Goal: Find specific page/section: Find specific page/section

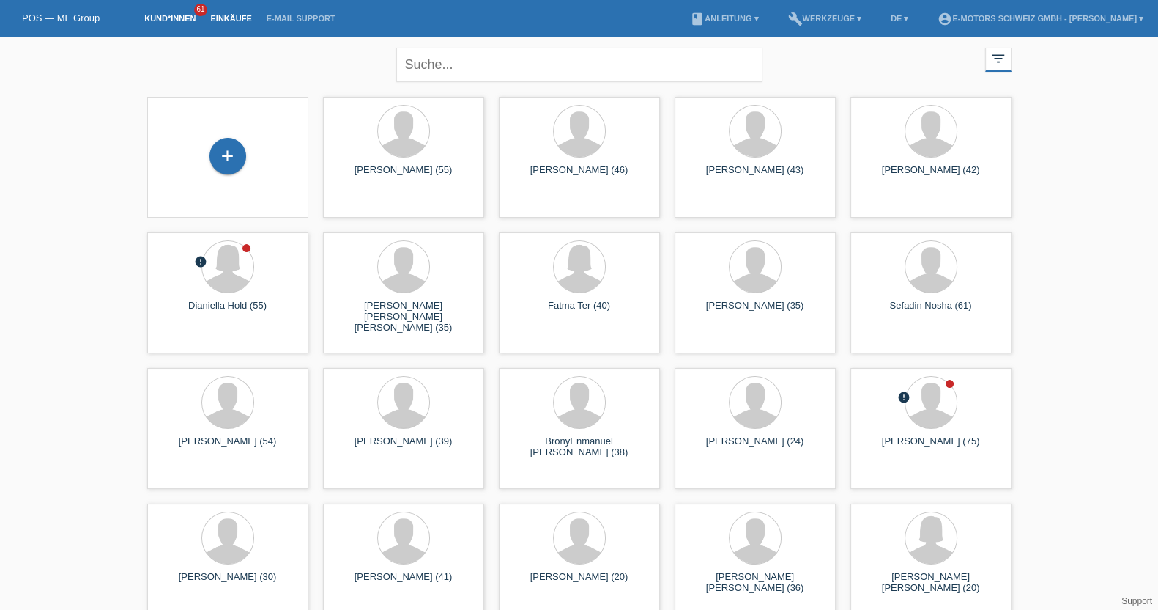
click at [226, 20] on link "Einkäufe" at bounding box center [231, 18] width 56 height 9
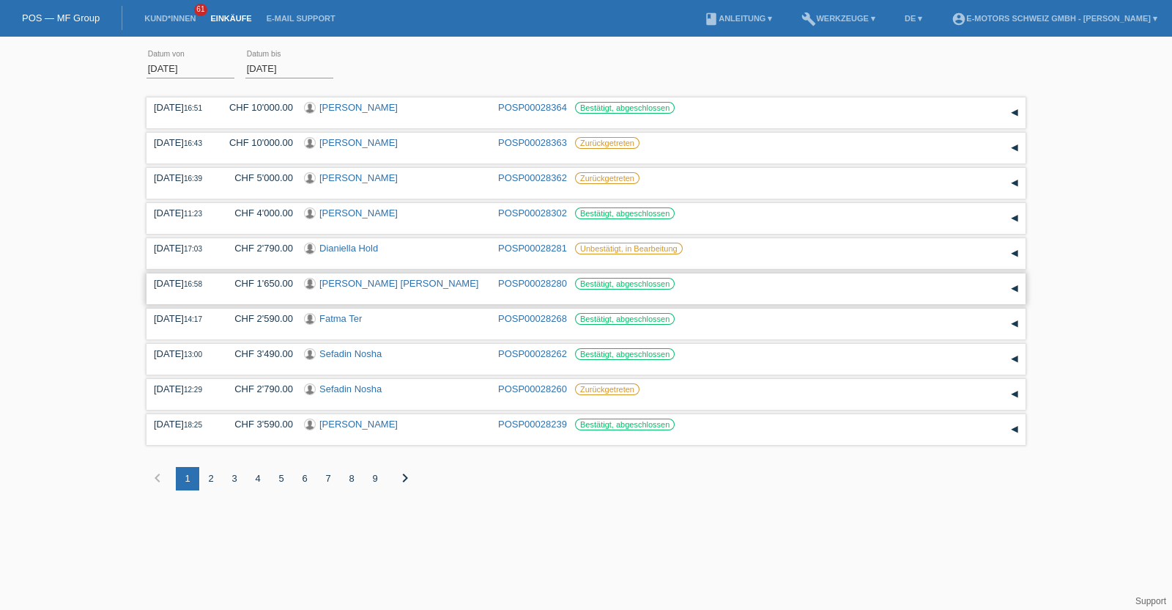
click at [359, 283] on link "[PERSON_NAME] [PERSON_NAME]" at bounding box center [398, 283] width 159 height 11
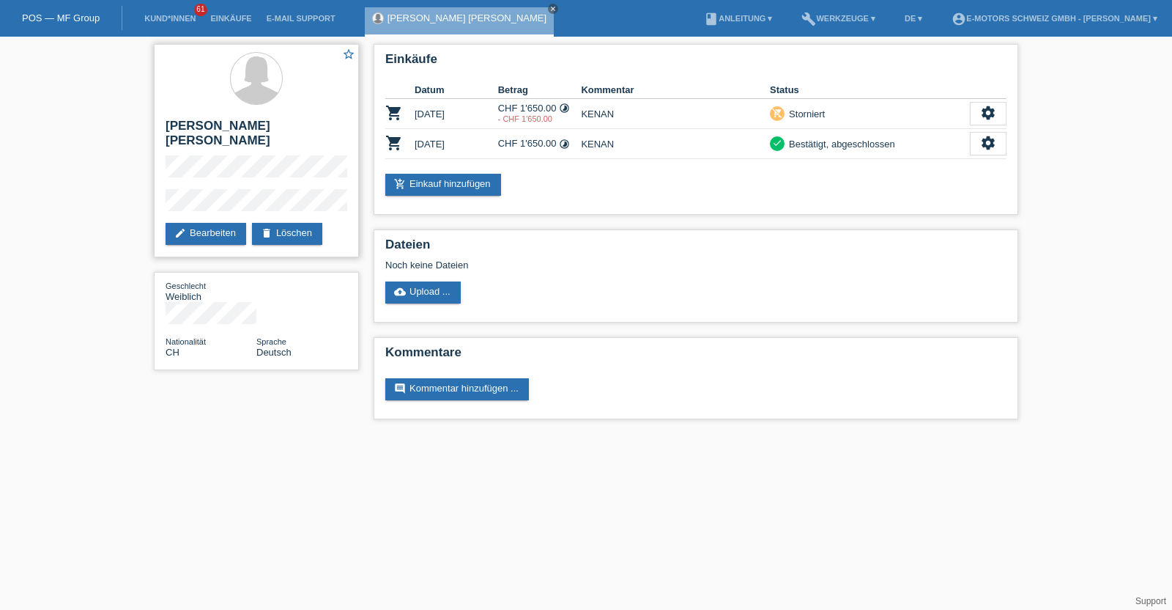
click at [181, 130] on h2 "Valentina Daniela Rubio Guerra" at bounding box center [257, 137] width 182 height 37
drag, startPoint x: 181, startPoint y: 130, endPoint x: 187, endPoint y: 138, distance: 10.6
click at [187, 138] on h2 "Valentina Daniela Rubio Guerra" at bounding box center [257, 137] width 182 height 37
copy h2 "Valentina Daniela Rubio Guerra"
click at [157, 186] on div "star_border Valentina Daniela Rubio Guerra edit Bearbeiten delete Löschen" at bounding box center [256, 150] width 205 height 213
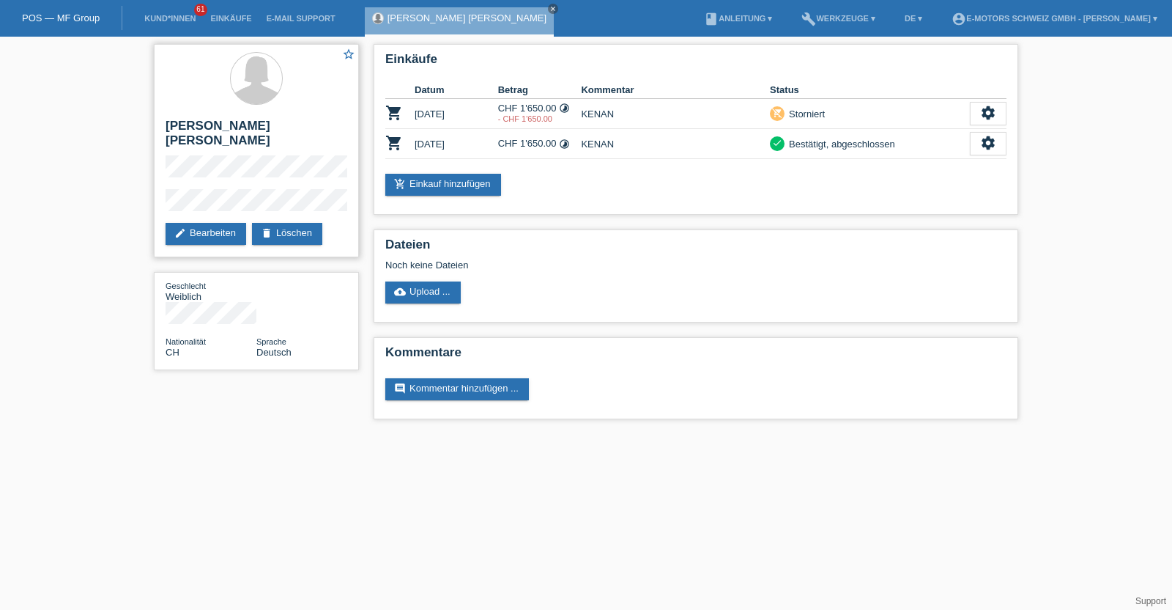
click at [158, 209] on div "star_border Valentina Daniela Rubio Guerra edit Bearbeiten delete Löschen" at bounding box center [256, 150] width 205 height 213
